Goal: Obtain resource: Download file/media

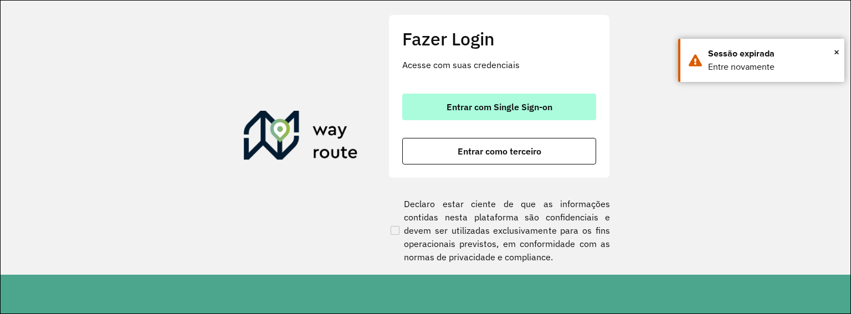
click at [542, 100] on button "Entrar com Single Sign-on" at bounding box center [499, 107] width 194 height 27
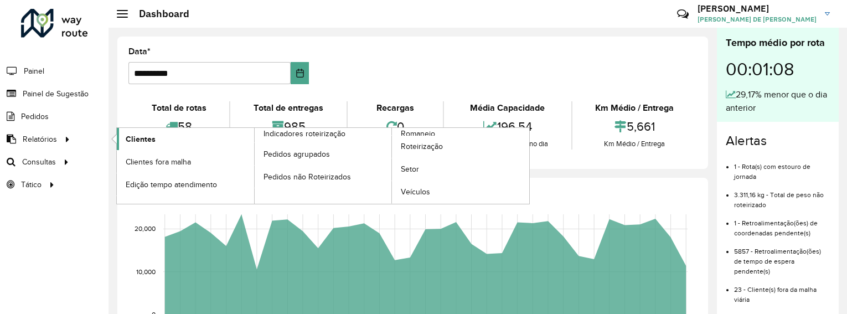
click at [146, 136] on span "Clientes" at bounding box center [141, 139] width 30 height 12
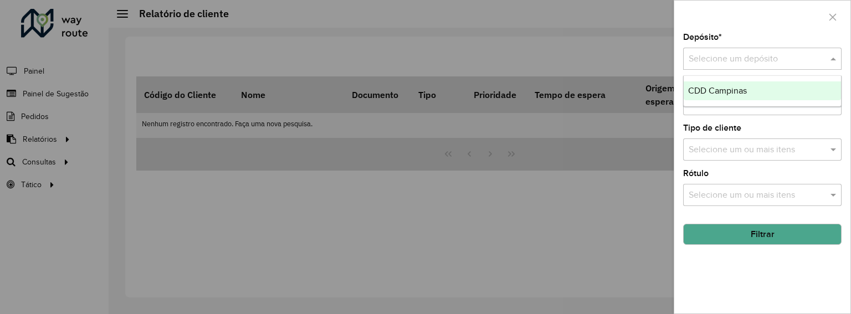
click at [718, 57] on input "text" at bounding box center [750, 59] width 125 height 13
click at [718, 95] on span "CDD Campinas" at bounding box center [717, 90] width 59 height 9
click at [718, 111] on input "text" at bounding box center [757, 104] width 142 height 13
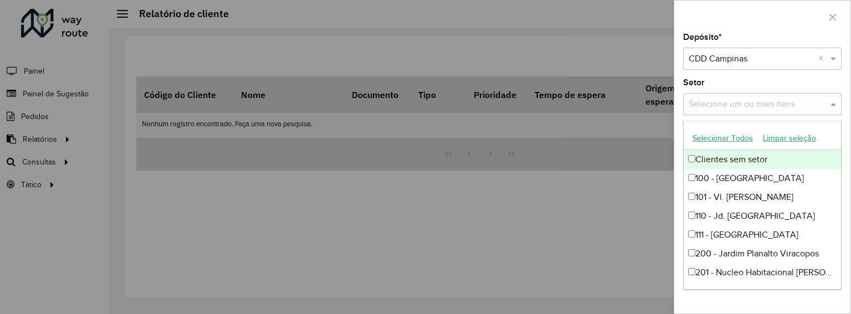
click at [724, 137] on button "Selecionar Todos" at bounding box center [722, 138] width 70 height 17
click at [816, 79] on div "Setor Selecione um ou mais itens 76 itens selecionados ×" at bounding box center [762, 97] width 158 height 37
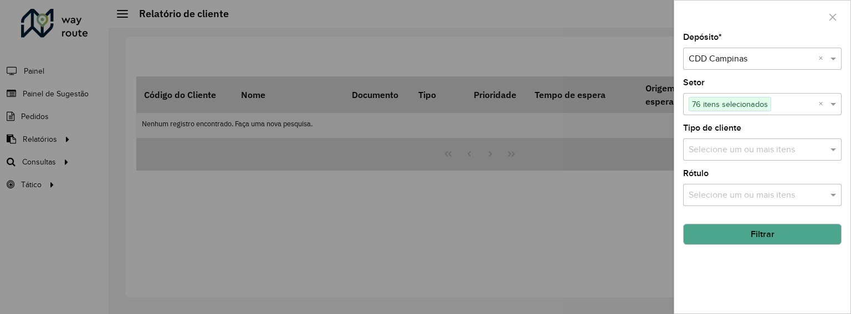
click at [727, 151] on input "text" at bounding box center [757, 149] width 142 height 13
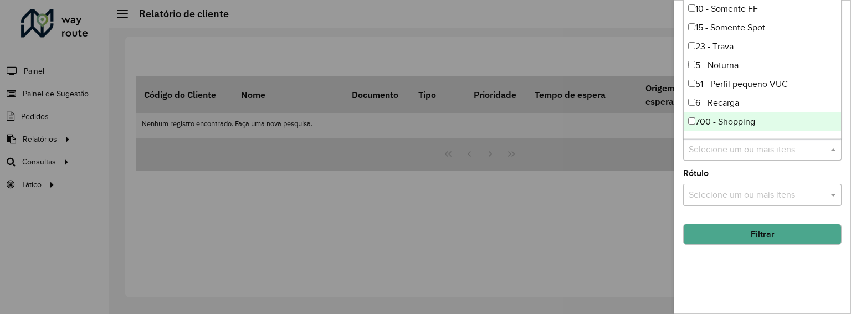
drag, startPoint x: 835, startPoint y: 71, endPoint x: 798, endPoint y: 133, distance: 72.3
click at [824, 123] on div "10 - Somente FF 15 - Somente Spot 23 - Trava 5 - Noturna 51 - Perfil pequeno VU…" at bounding box center [761, 102] width 157 height 207
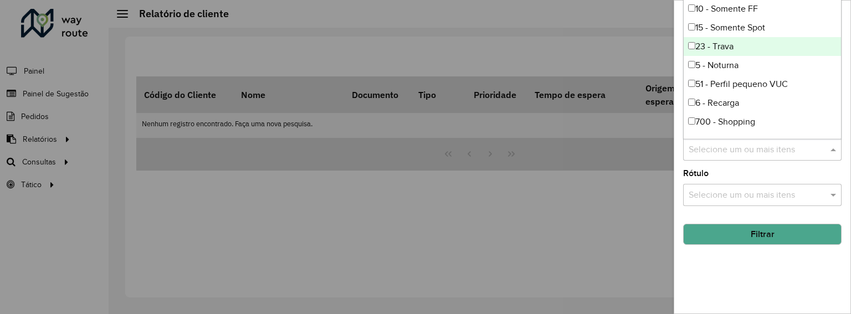
click at [594, 240] on div at bounding box center [425, 157] width 851 height 314
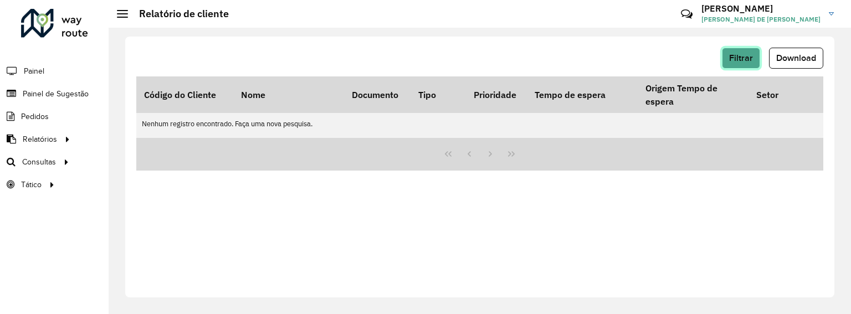
click at [746, 59] on span "Filtrar" at bounding box center [741, 57] width 24 height 9
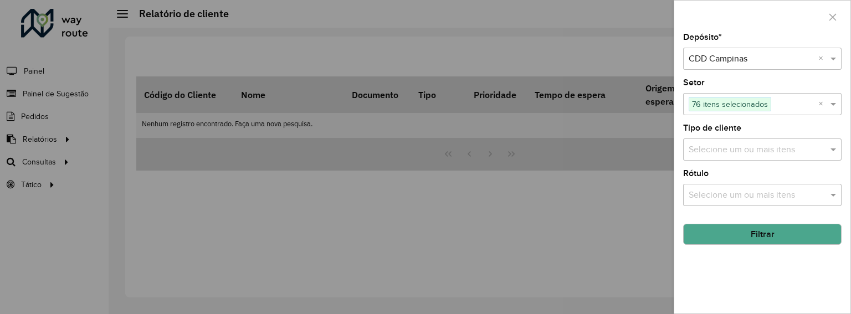
click at [735, 147] on input "text" at bounding box center [757, 149] width 142 height 13
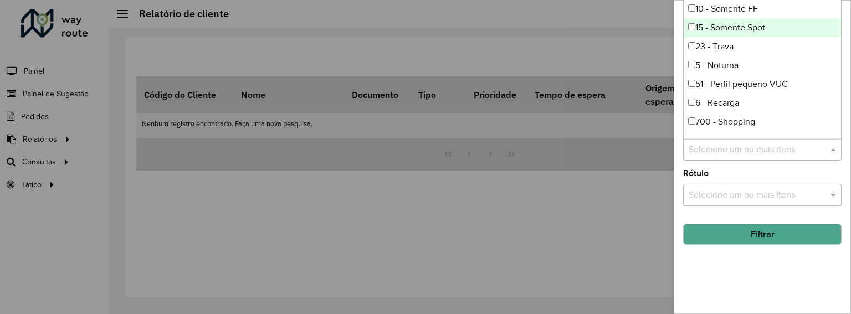
drag, startPoint x: 835, startPoint y: 19, endPoint x: 845, endPoint y: 70, distance: 51.8
click at [845, 70] on body "Aguarde... Pop-up bloqueado! Seu navegador bloqueou automáticamente a abertura …" at bounding box center [425, 157] width 851 height 314
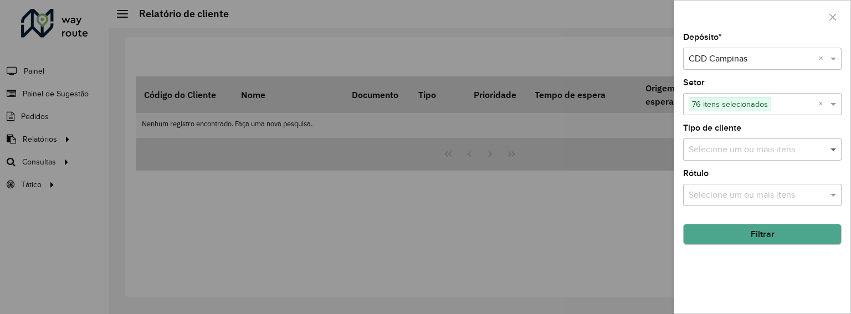
click at [831, 143] on span at bounding box center [834, 149] width 14 height 13
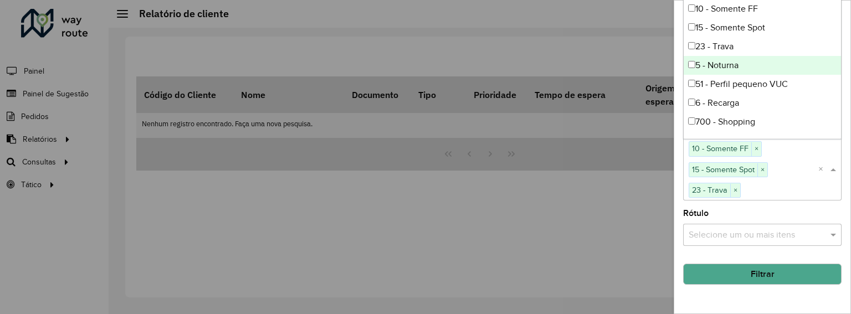
click at [693, 60] on div "5 - Noturna" at bounding box center [761, 65] width 157 height 19
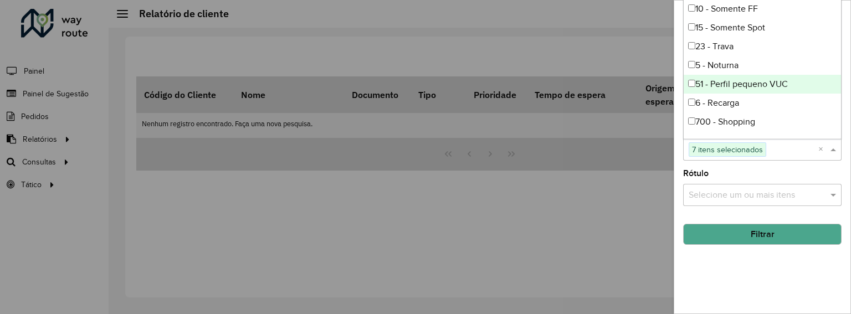
scroll to position [74, 0]
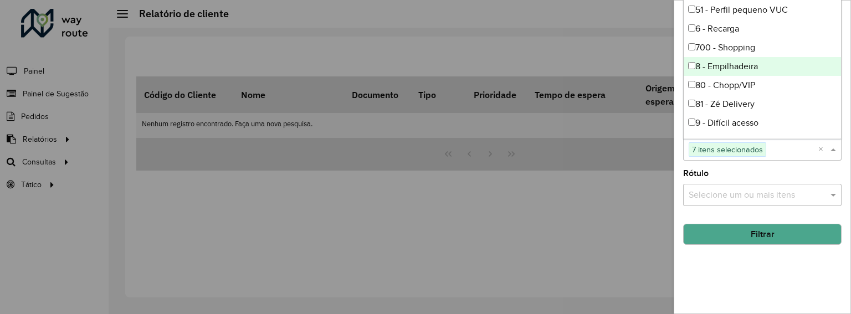
click at [698, 69] on div "8 - Empilhadeira" at bounding box center [761, 66] width 157 height 19
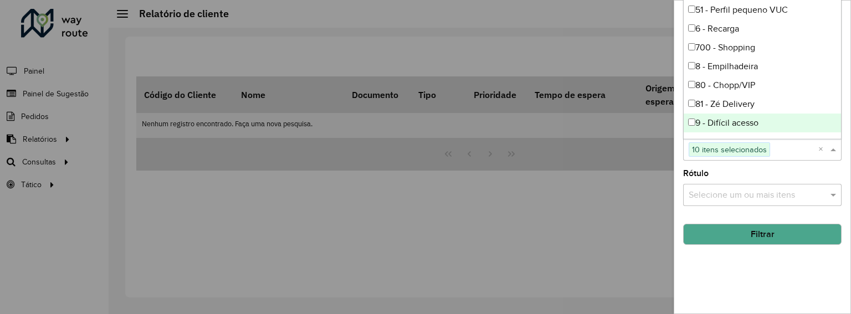
click at [698, 122] on div "9 - Difícil acesso" at bounding box center [761, 123] width 157 height 19
click at [788, 164] on div "Depósito * Selecione um depósito × CDD Campinas × Setor Selecione um ou mais it…" at bounding box center [762, 173] width 176 height 280
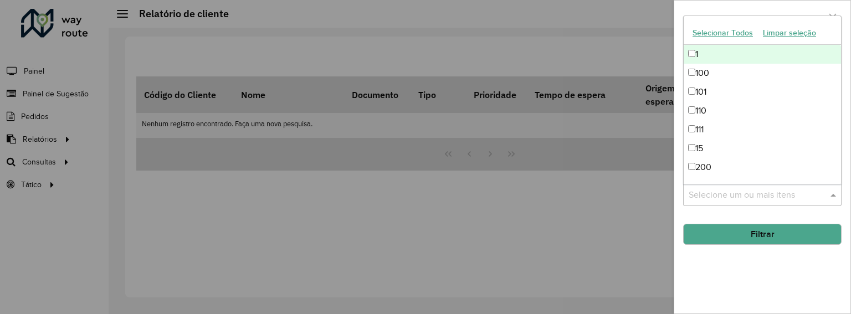
click at [723, 190] on input "text" at bounding box center [757, 195] width 142 height 13
click at [733, 32] on button "Selecionar Todos" at bounding box center [722, 32] width 70 height 17
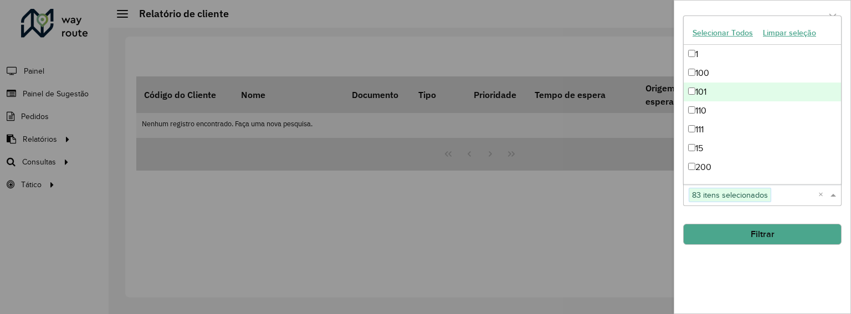
click at [733, 238] on button "Filtrar" at bounding box center [762, 234] width 158 height 21
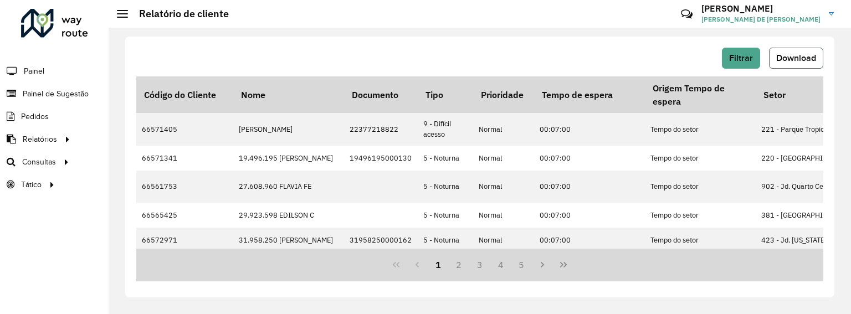
click at [797, 51] on button "Download" at bounding box center [796, 58] width 54 height 21
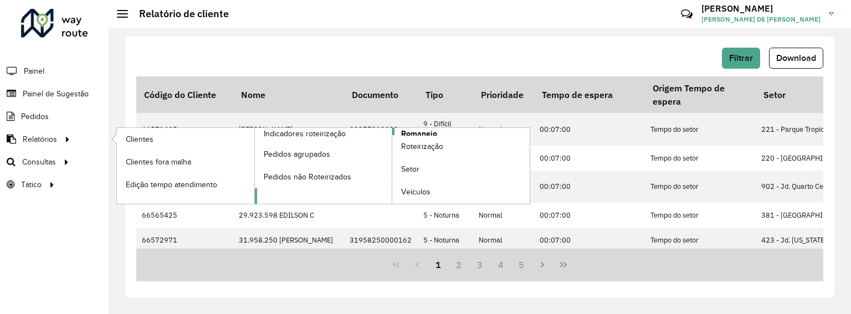
click at [419, 131] on span "Romaneio" at bounding box center [419, 134] width 36 height 12
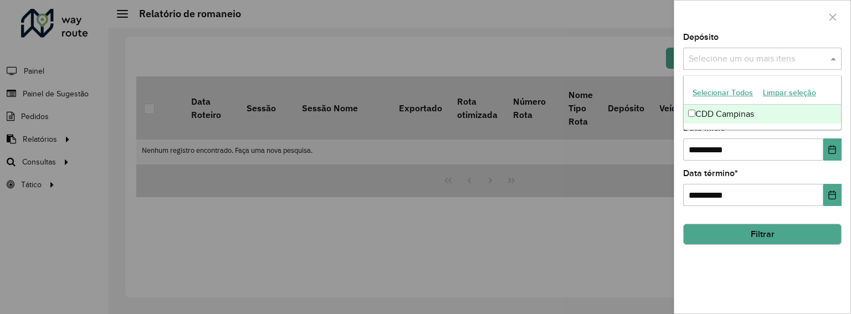
click at [771, 63] on input "text" at bounding box center [757, 59] width 142 height 13
click at [737, 109] on div "CDD Campinas" at bounding box center [761, 114] width 157 height 19
click at [633, 239] on div at bounding box center [425, 157] width 851 height 314
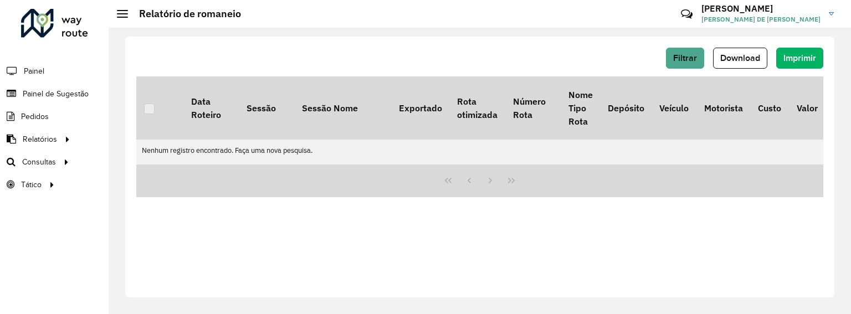
drag, startPoint x: 743, startPoint y: 60, endPoint x: 596, endPoint y: 19, distance: 152.2
click at [596, 19] on div "Relatório de romaneio Críticas? Dúvidas? Elogios? Sugestões? Entre em contato c…" at bounding box center [480, 157] width 742 height 314
click at [670, 54] on button "Filtrar" at bounding box center [685, 58] width 38 height 21
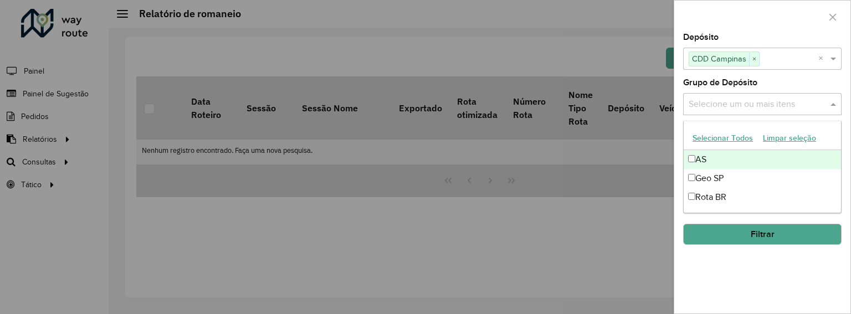
click at [706, 110] on input "text" at bounding box center [757, 104] width 142 height 13
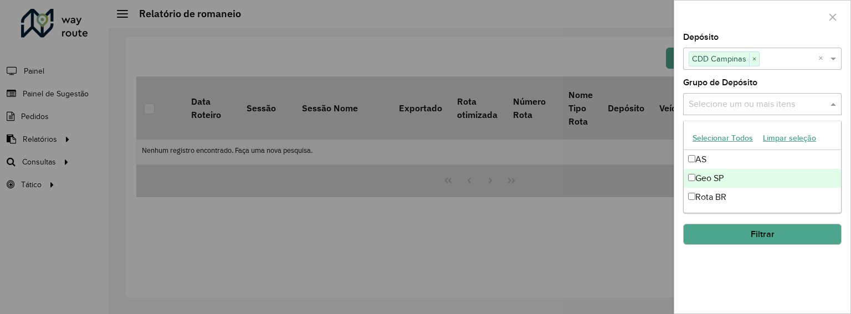
click at [715, 179] on div "Geo SP" at bounding box center [761, 178] width 157 height 19
click at [523, 281] on div at bounding box center [425, 157] width 851 height 314
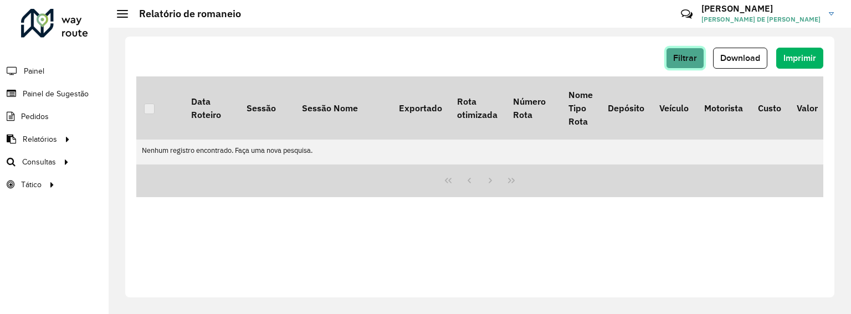
click at [682, 59] on span "Filtrar" at bounding box center [685, 57] width 24 height 9
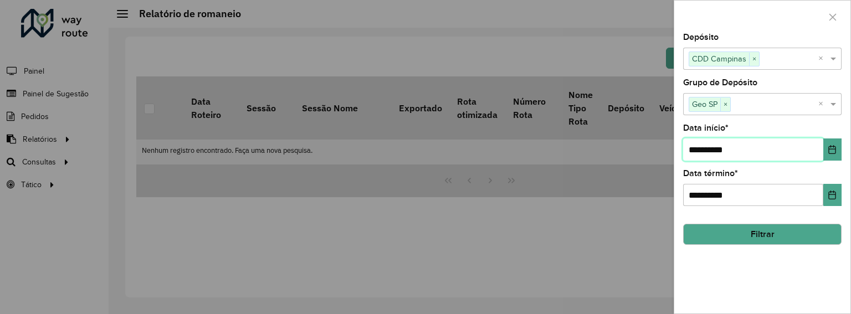
click at [769, 147] on input "**********" at bounding box center [753, 149] width 140 height 22
click at [696, 147] on input "**********" at bounding box center [753, 149] width 140 height 22
type input "**********"
click at [750, 228] on button "Filtrar" at bounding box center [762, 234] width 158 height 21
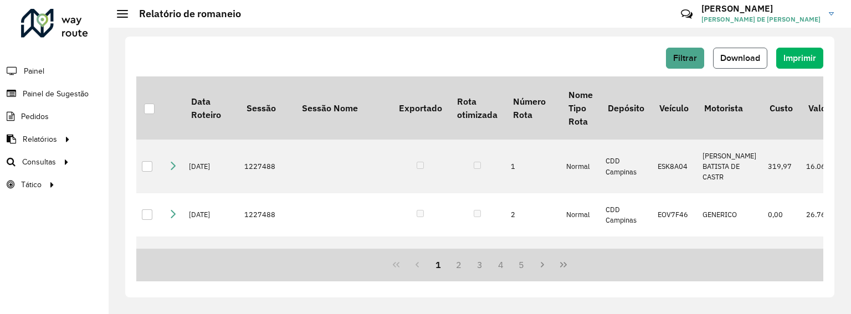
click at [735, 64] on button "Download" at bounding box center [740, 58] width 54 height 21
